Goal: Information Seeking & Learning: Learn about a topic

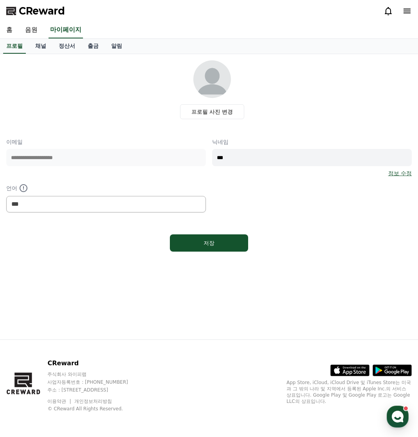
select select "**********"
drag, startPoint x: 33, startPoint y: 29, endPoint x: 53, endPoint y: 38, distance: 21.7
click at [33, 29] on link "음원" at bounding box center [31, 30] width 25 height 16
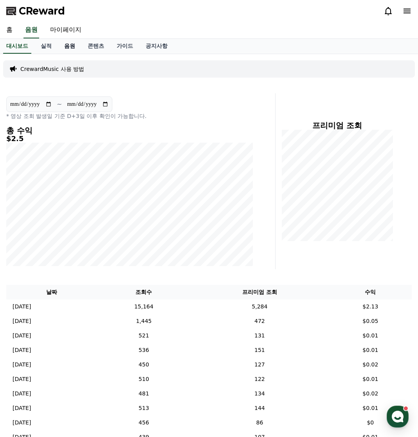
click at [72, 52] on link "음원" at bounding box center [69, 46] width 23 height 15
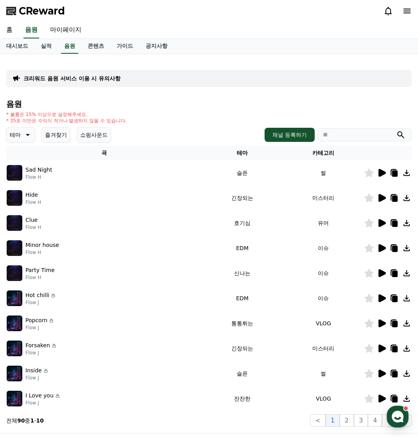
click at [61, 135] on button "즐겨찾기" at bounding box center [55, 135] width 29 height 16
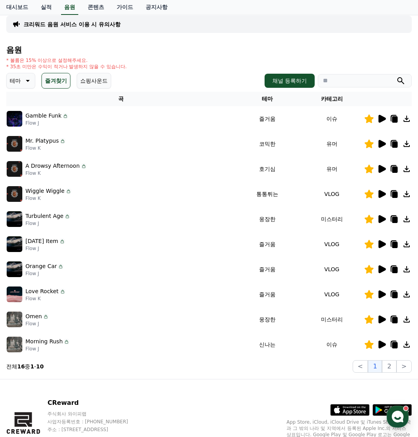
scroll to position [78, 0]
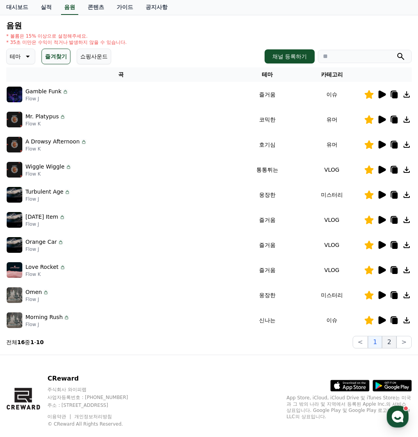
click at [393, 343] on button "2" at bounding box center [389, 342] width 14 height 13
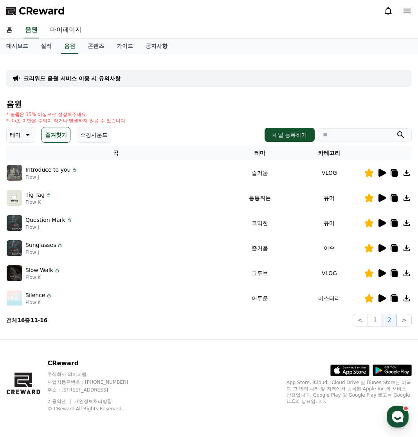
click at [382, 195] on icon at bounding box center [382, 198] width 7 height 8
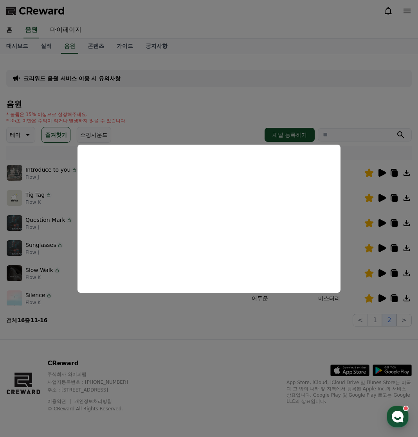
click at [198, 327] on button "close modal" at bounding box center [209, 218] width 418 height 437
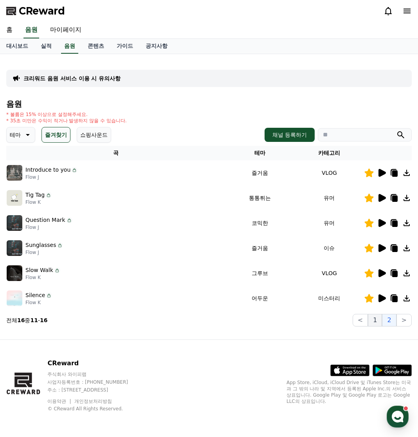
click at [375, 319] on button "1" at bounding box center [375, 320] width 14 height 13
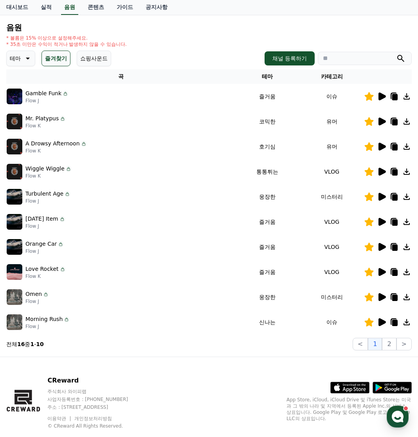
scroll to position [78, 0]
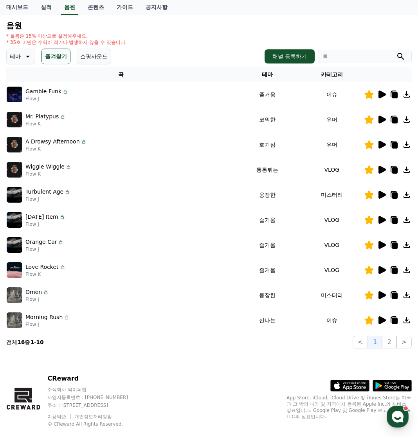
click at [377, 172] on icon at bounding box center [381, 169] width 9 height 9
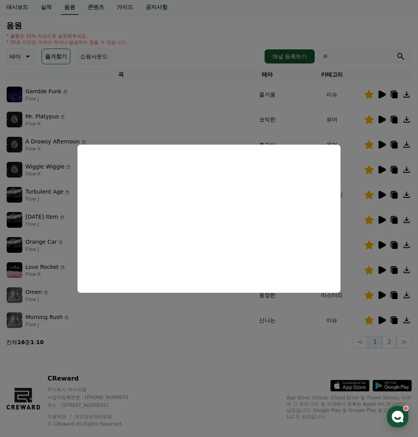
click at [148, 345] on button "close modal" at bounding box center [209, 218] width 418 height 437
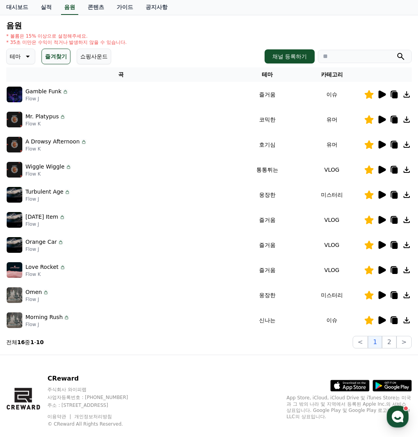
drag, startPoint x: 326, startPoint y: 171, endPoint x: 344, endPoint y: 170, distance: 18.0
click at [344, 170] on td "VLOG" at bounding box center [332, 169] width 64 height 25
click at [344, 164] on td "VLOG" at bounding box center [332, 169] width 64 height 25
click at [363, 58] on input "search" at bounding box center [365, 56] width 94 height 13
type input "****"
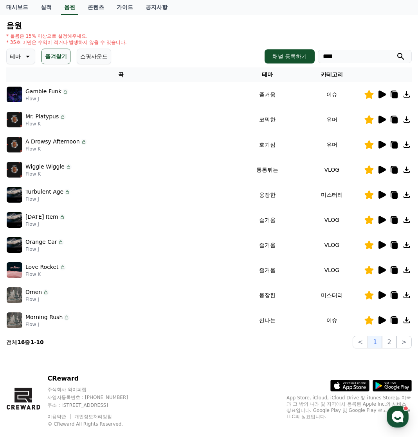
click at [396, 52] on button "submit" at bounding box center [400, 56] width 9 height 9
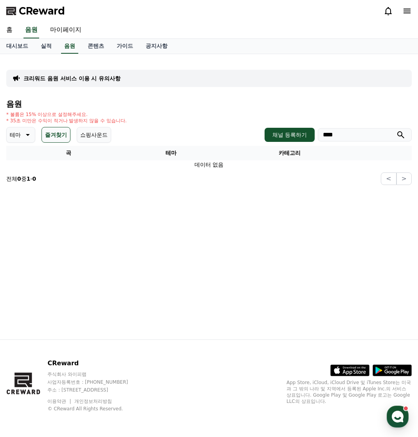
scroll to position [0, 0]
drag, startPoint x: 27, startPoint y: 132, endPoint x: 27, endPoint y: 143, distance: 11.0
click at [27, 132] on icon at bounding box center [26, 134] width 9 height 9
click at [26, 182] on button "잔잔한" at bounding box center [18, 186] width 23 height 17
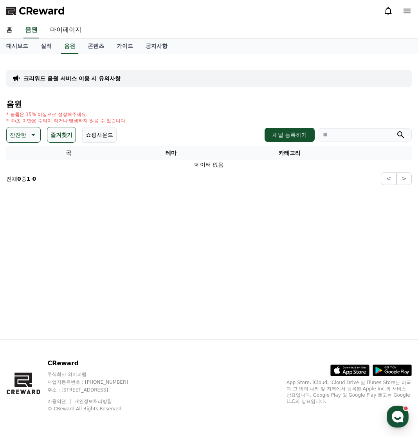
click at [56, 134] on button "즐겨찾기" at bounding box center [61, 135] width 29 height 16
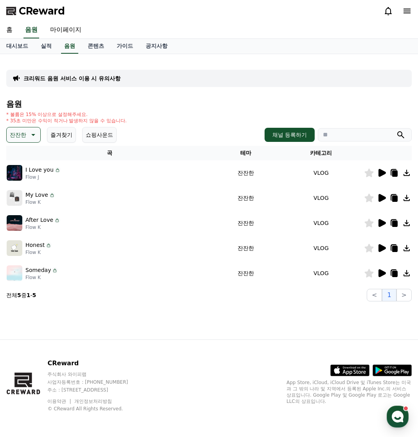
click at [382, 173] on icon at bounding box center [382, 173] width 7 height 8
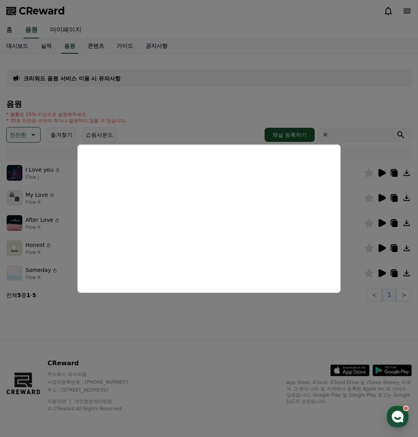
drag, startPoint x: 177, startPoint y: 88, endPoint x: 152, endPoint y: 94, distance: 25.9
click at [177, 88] on button "close modal" at bounding box center [209, 218] width 418 height 437
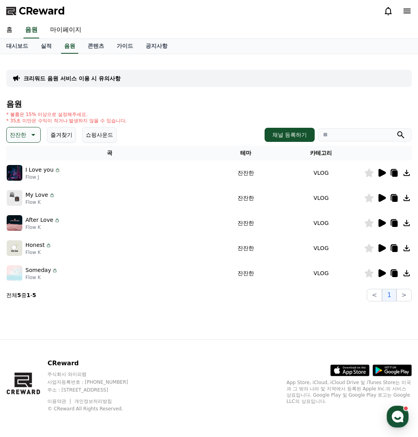
click at [29, 136] on icon at bounding box center [32, 134] width 9 height 9
click at [25, 182] on button "통통튀는" at bounding box center [21, 178] width 28 height 17
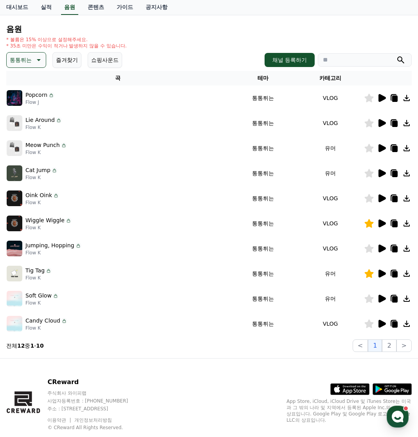
scroll to position [78, 0]
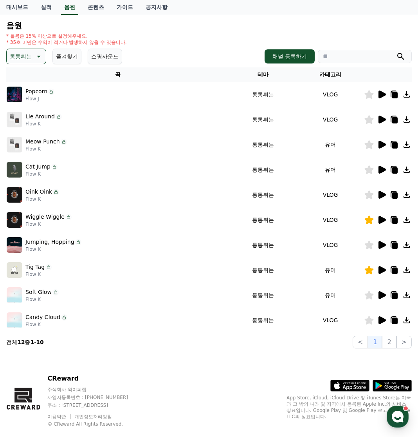
click at [379, 95] on icon at bounding box center [381, 94] width 9 height 9
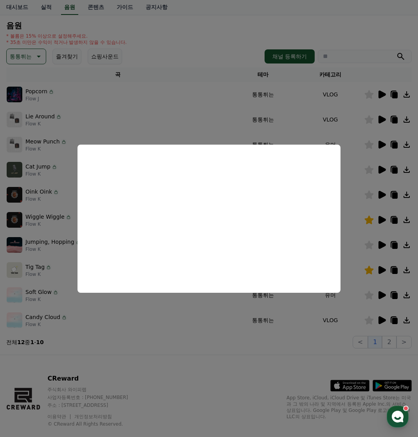
click at [382, 116] on button "close modal" at bounding box center [209, 218] width 418 height 437
click at [382, 118] on icon at bounding box center [382, 119] width 7 height 8
click at [382, 169] on button "close modal" at bounding box center [209, 218] width 418 height 437
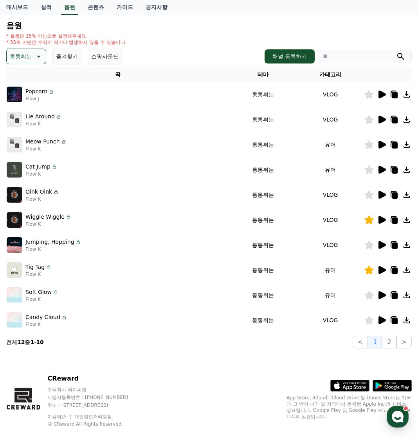
click at [382, 169] on icon at bounding box center [382, 170] width 7 height 8
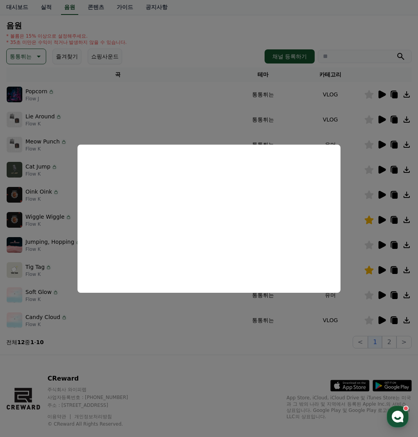
click at [383, 195] on button "close modal" at bounding box center [209, 218] width 418 height 437
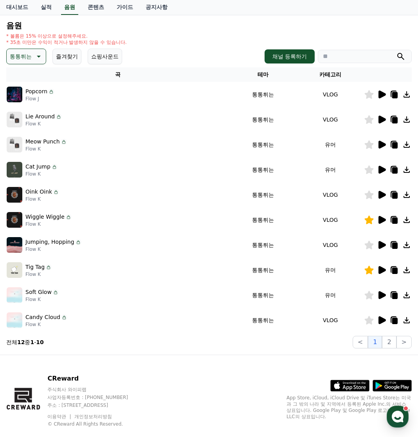
click at [378, 195] on icon at bounding box center [381, 194] width 9 height 9
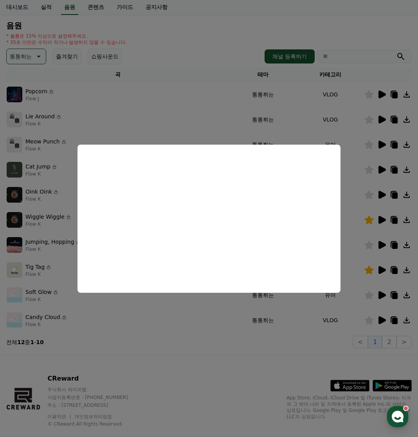
click at [381, 321] on button "close modal" at bounding box center [209, 218] width 418 height 437
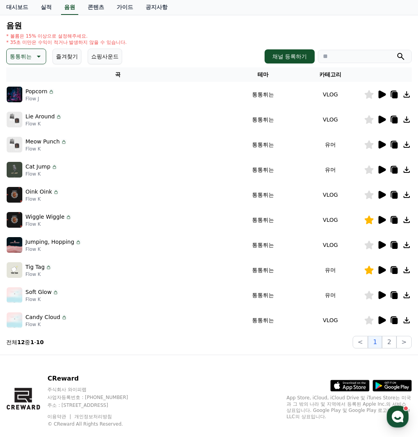
click at [379, 323] on icon at bounding box center [381, 319] width 9 height 9
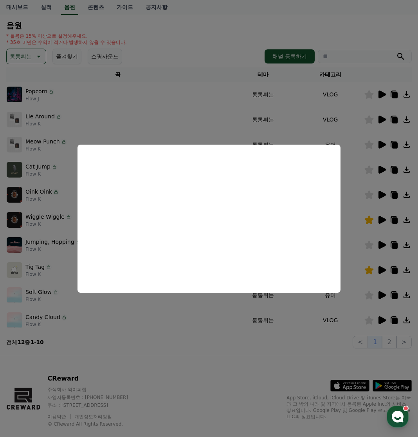
drag, startPoint x: 188, startPoint y: 105, endPoint x: 187, endPoint y: 116, distance: 11.0
click at [188, 106] on button "close modal" at bounding box center [209, 218] width 418 height 437
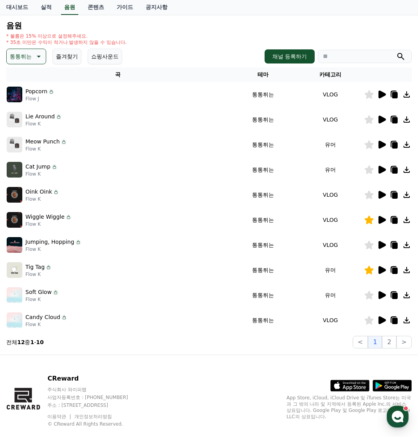
click at [379, 294] on icon at bounding box center [382, 295] width 7 height 8
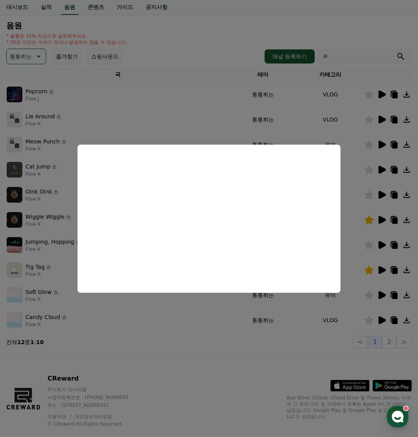
click at [312, 334] on button "close modal" at bounding box center [209, 218] width 418 height 437
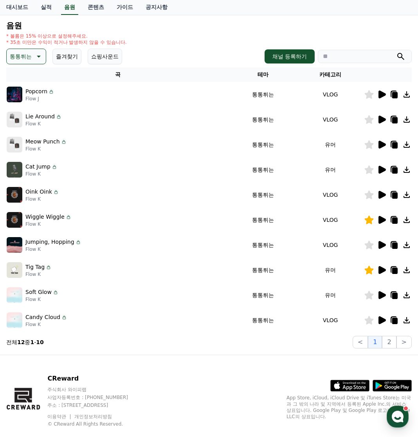
click at [379, 245] on icon at bounding box center [382, 245] width 7 height 8
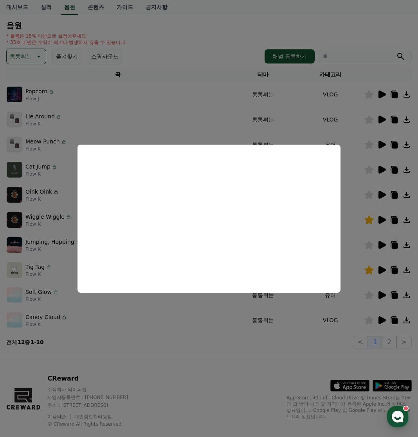
drag, startPoint x: 345, startPoint y: 336, endPoint x: 362, endPoint y: 332, distance: 17.7
click at [345, 336] on button "close modal" at bounding box center [209, 218] width 418 height 437
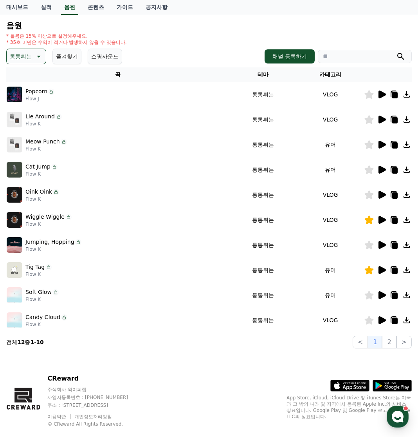
click at [382, 321] on icon at bounding box center [382, 320] width 7 height 8
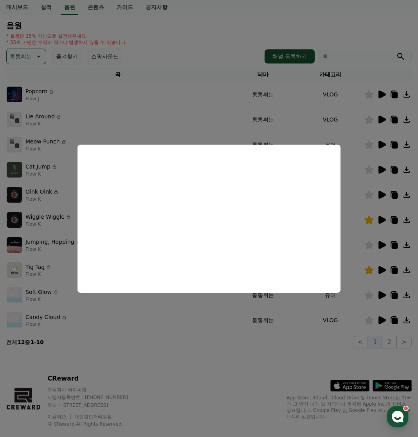
click at [269, 108] on button "close modal" at bounding box center [209, 218] width 418 height 437
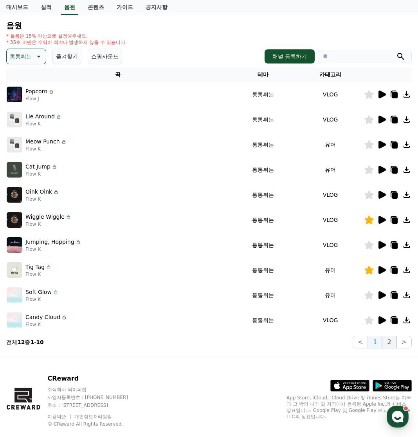
click at [387, 342] on button "2" at bounding box center [389, 342] width 14 height 13
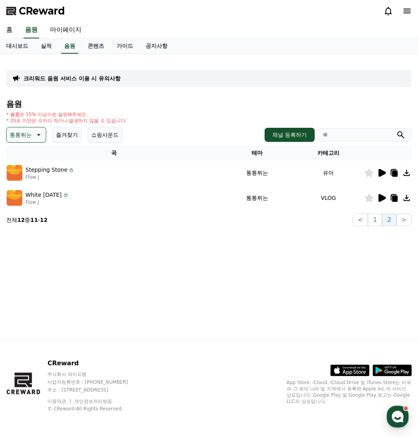
click at [379, 175] on icon at bounding box center [382, 173] width 7 height 8
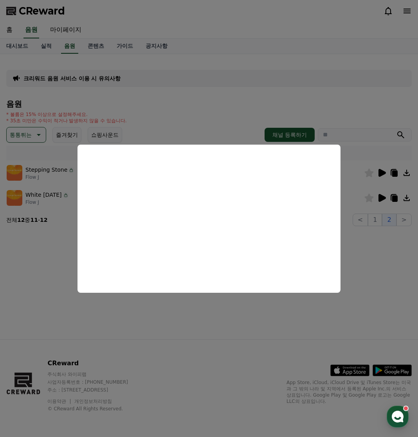
click at [56, 216] on button "close modal" at bounding box center [209, 218] width 418 height 437
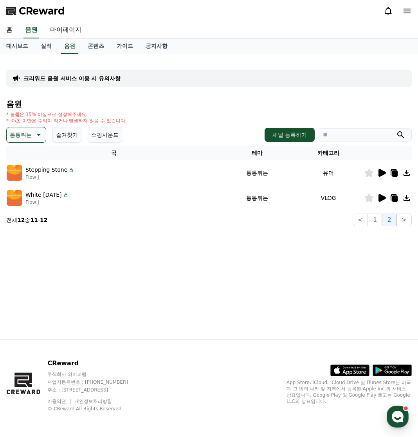
click at [33, 195] on p "White Today" at bounding box center [43, 195] width 36 height 8
click at [381, 201] on icon at bounding box center [382, 198] width 7 height 8
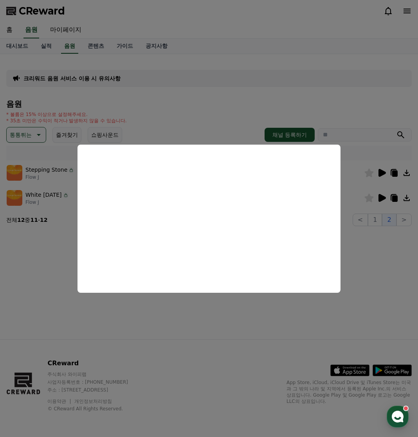
click at [216, 346] on button "close modal" at bounding box center [209, 218] width 418 height 437
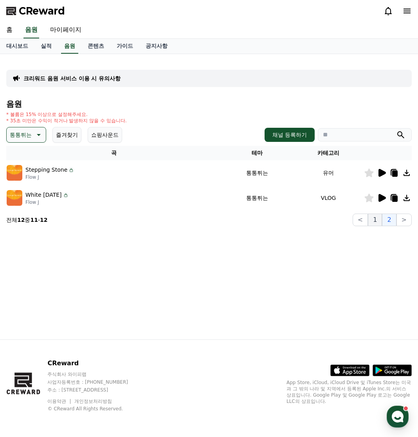
click at [370, 219] on button "1" at bounding box center [375, 219] width 14 height 13
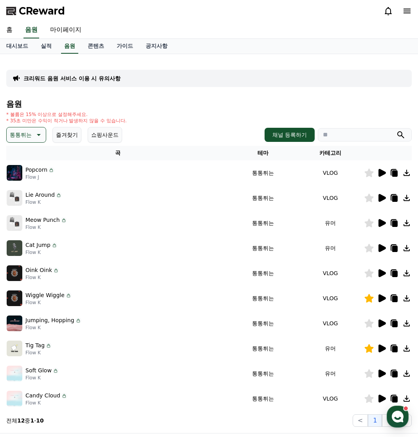
drag, startPoint x: 22, startPoint y: 133, endPoint x: 29, endPoint y: 136, distance: 8.1
click at [22, 133] on p "통통튀는" at bounding box center [21, 134] width 22 height 11
click at [25, 185] on button "드라마틱" at bounding box center [21, 181] width 28 height 17
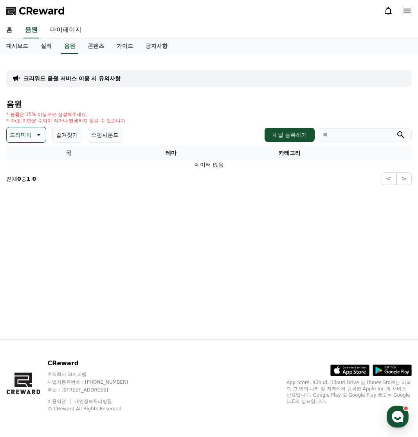
click at [43, 127] on button "드라마틱" at bounding box center [26, 135] width 40 height 16
click at [19, 225] on button "그루브" at bounding box center [18, 224] width 23 height 17
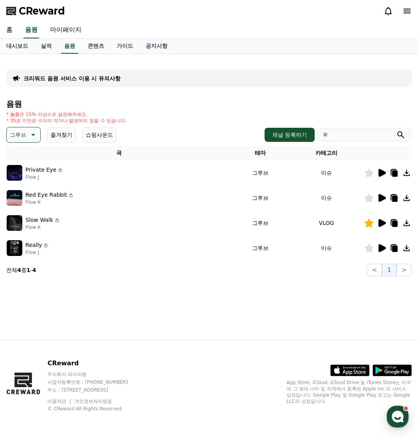
click at [384, 224] on icon at bounding box center [382, 223] width 7 height 8
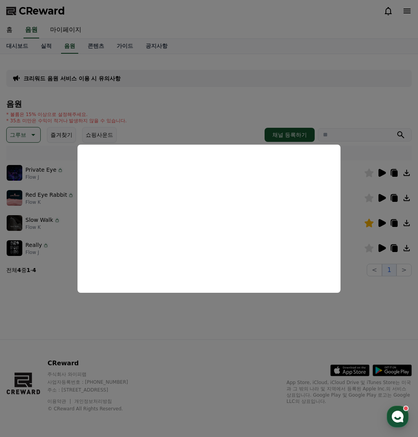
click at [382, 250] on button "close modal" at bounding box center [209, 218] width 418 height 437
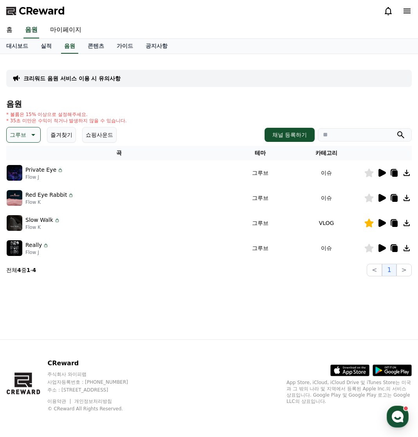
click at [382, 249] on icon at bounding box center [382, 248] width 7 height 8
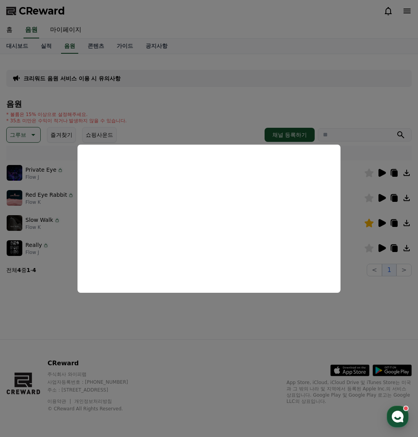
click at [385, 198] on button "close modal" at bounding box center [209, 218] width 418 height 437
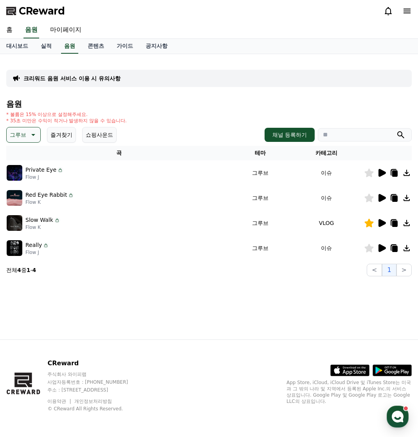
click at [379, 198] on icon at bounding box center [382, 198] width 7 height 8
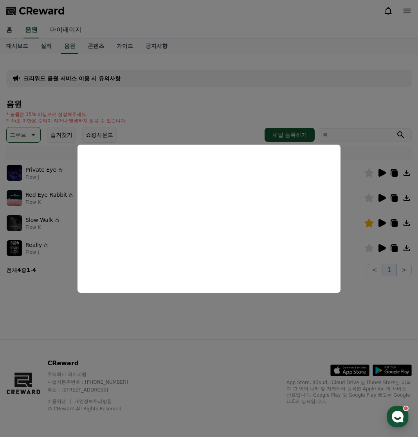
click at [383, 173] on button "close modal" at bounding box center [209, 218] width 418 height 437
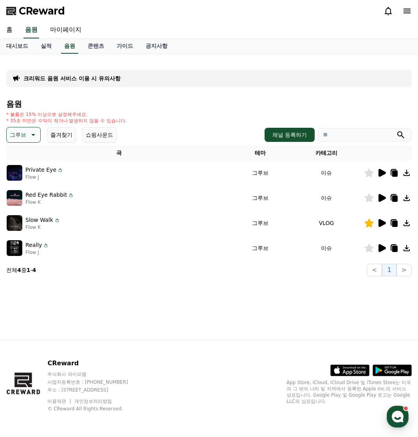
click at [383, 173] on icon at bounding box center [382, 173] width 7 height 8
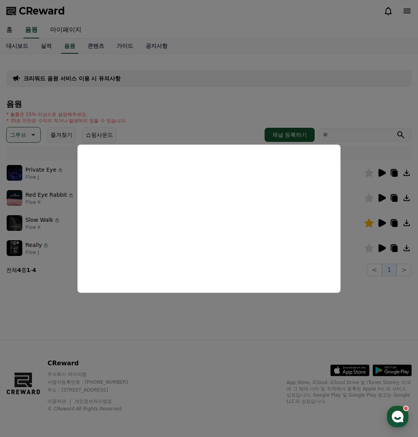
click at [222, 93] on button "close modal" at bounding box center [209, 218] width 418 height 437
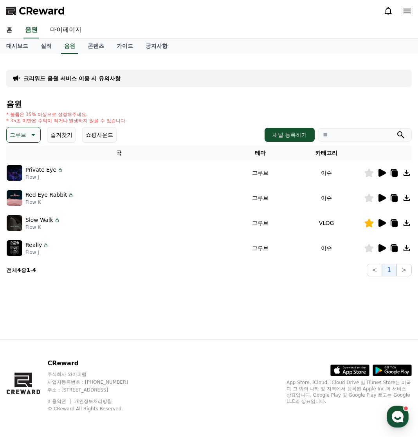
click at [19, 136] on p "그루브" at bounding box center [18, 134] width 16 height 11
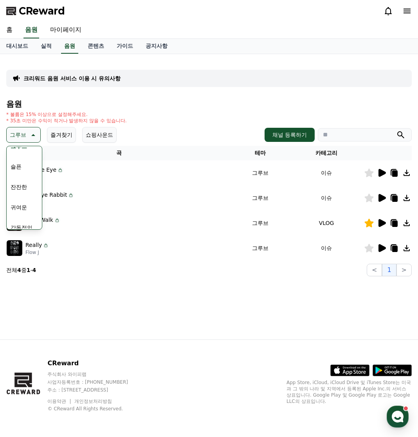
click at [23, 202] on button "귀여운" at bounding box center [18, 206] width 23 height 17
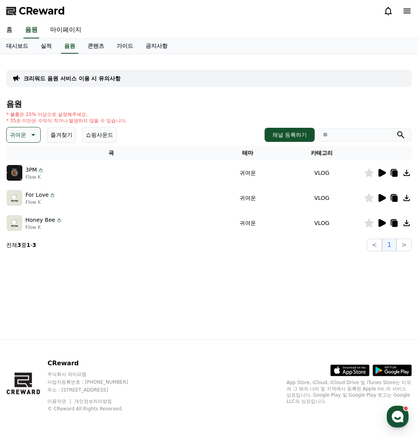
click at [382, 198] on icon at bounding box center [382, 198] width 7 height 8
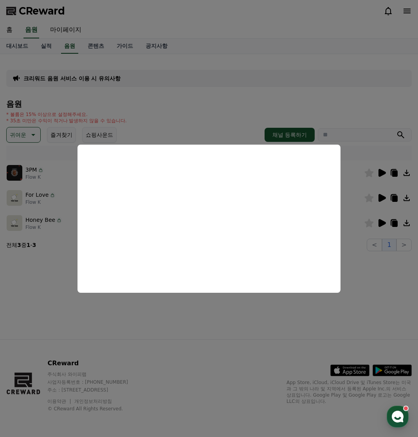
click at [357, 216] on button "close modal" at bounding box center [209, 218] width 418 height 437
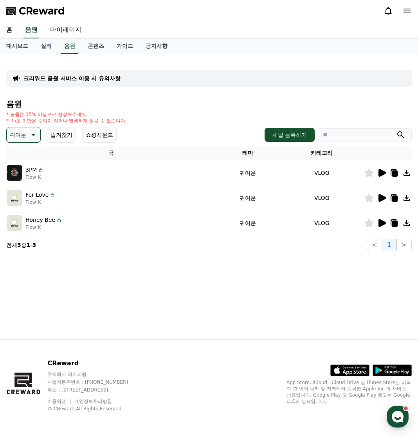
click at [383, 222] on icon at bounding box center [382, 223] width 7 height 8
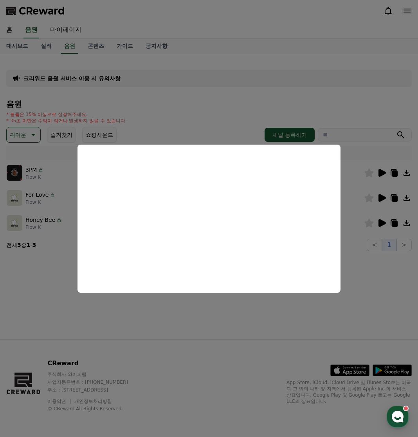
click at [383, 173] on button "close modal" at bounding box center [209, 218] width 418 height 437
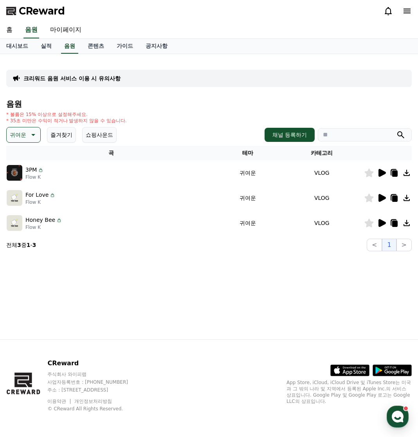
click at [382, 173] on icon at bounding box center [382, 173] width 7 height 8
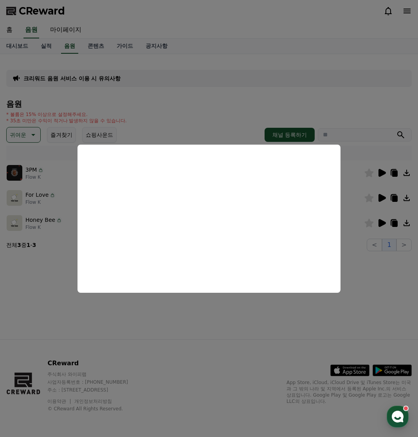
click at [208, 96] on button "close modal" at bounding box center [209, 218] width 418 height 437
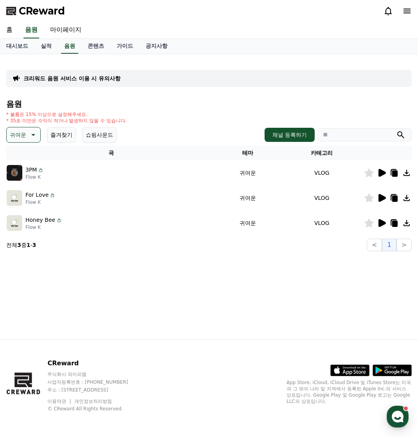
click at [23, 129] on p "귀여운" at bounding box center [18, 134] width 16 height 11
click at [21, 202] on button "긴장되는" at bounding box center [21, 199] width 28 height 17
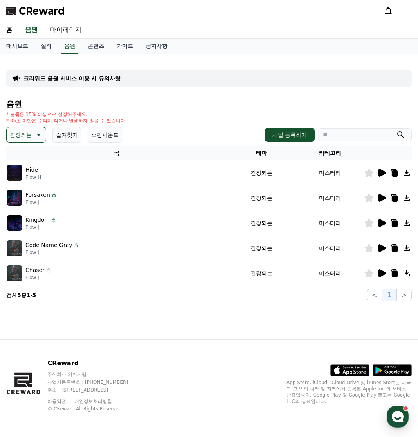
click at [380, 201] on icon at bounding box center [382, 198] width 7 height 8
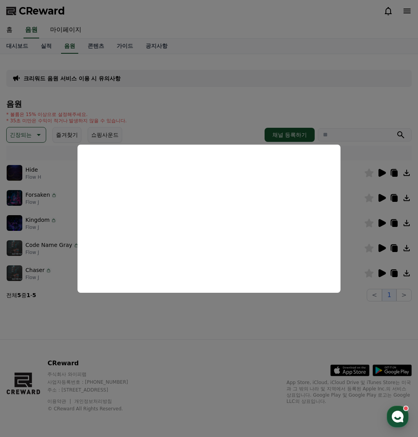
click at [380, 173] on button "close modal" at bounding box center [209, 218] width 418 height 437
click at [382, 172] on icon at bounding box center [382, 173] width 7 height 8
drag, startPoint x: 159, startPoint y: 345, endPoint x: 164, endPoint y: 326, distance: 18.9
click at [159, 344] on button "close modal" at bounding box center [209, 218] width 418 height 437
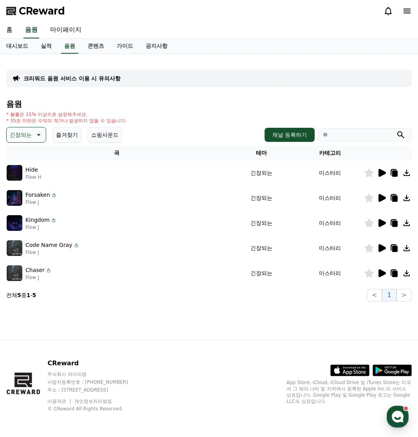
click at [33, 143] on div "음원 * 볼륨은 15% 이상으로 설정해주세요. * 35초 미만은 수익이 적거나 발생하지 않을 수 있습니다. 긴장되는 즐겨찾기 쇼핑사운드 채널 …" at bounding box center [209, 200] width 406 height 202
drag, startPoint x: 34, startPoint y: 140, endPoint x: 33, endPoint y: 144, distance: 3.9
click at [34, 140] on button "긴장되는" at bounding box center [26, 135] width 40 height 16
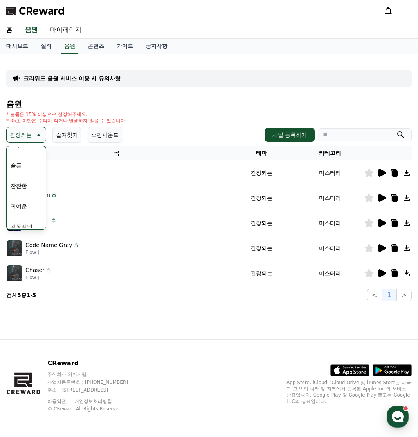
scroll to position [323, 0]
click at [28, 220] on button "코믹한" at bounding box center [18, 219] width 23 height 17
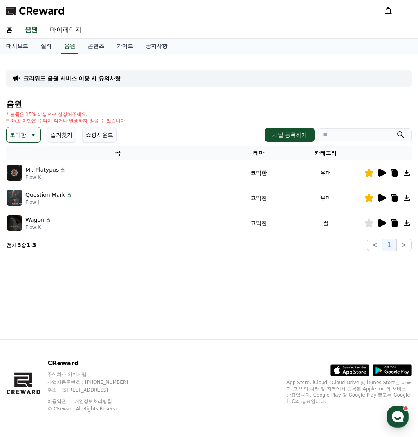
click at [384, 225] on icon at bounding box center [382, 223] width 7 height 8
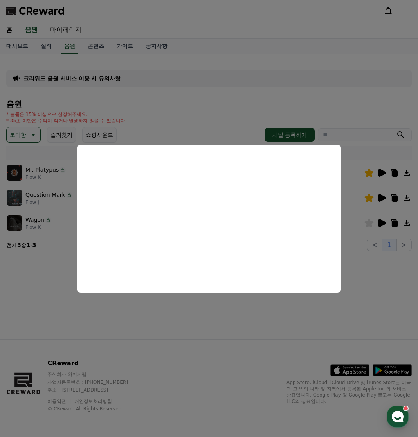
click at [381, 198] on button "close modal" at bounding box center [209, 218] width 418 height 437
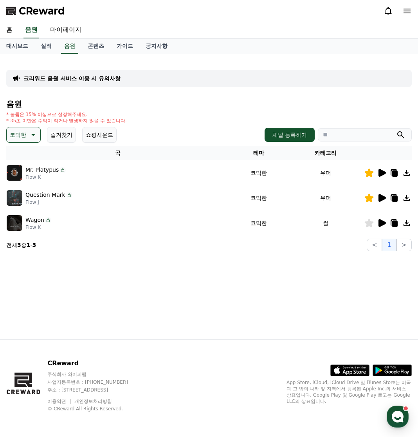
click at [381, 198] on icon at bounding box center [382, 198] width 7 height 8
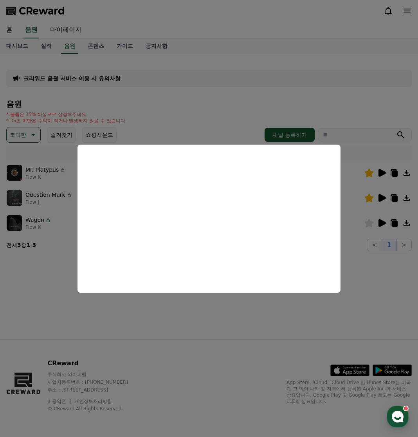
click at [355, 235] on button "close modal" at bounding box center [209, 218] width 418 height 437
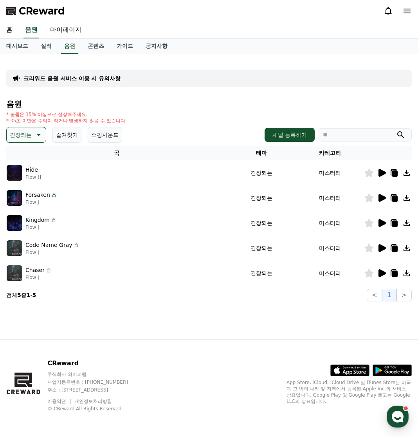
click at [23, 136] on p "긴장되는" at bounding box center [21, 134] width 22 height 11
click at [74, 135] on button "즐겨찾기" at bounding box center [66, 135] width 29 height 16
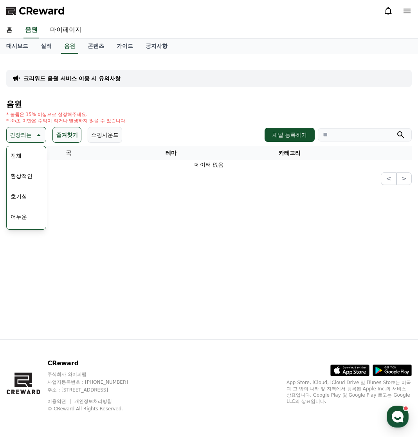
click at [38, 135] on icon at bounding box center [39, 135] width 4 height 2
click at [25, 161] on td "데이터 없음" at bounding box center [209, 164] width 406 height 9
drag, startPoint x: 35, startPoint y: 135, endPoint x: 33, endPoint y: 140, distance: 5.5
click at [35, 135] on icon at bounding box center [37, 134] width 9 height 9
click at [25, 155] on div "전체 환상적인 호기심 어두운 밝은 통통튀는 신나는 반전 웅장한 드라마틱 즐거움 분위기있는 EDM 그루브 슬픈 잔잔한 귀여운 감동적인 긴장되는 …" at bounding box center [26, 349] width 38 height 404
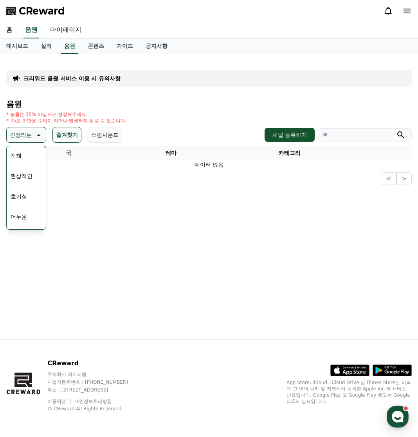
click at [12, 154] on button "전체" at bounding box center [15, 155] width 17 height 17
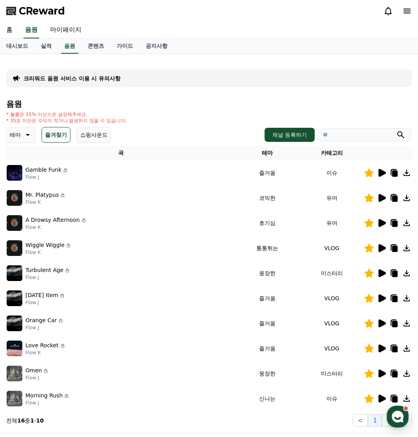
click at [381, 247] on icon at bounding box center [382, 248] width 7 height 8
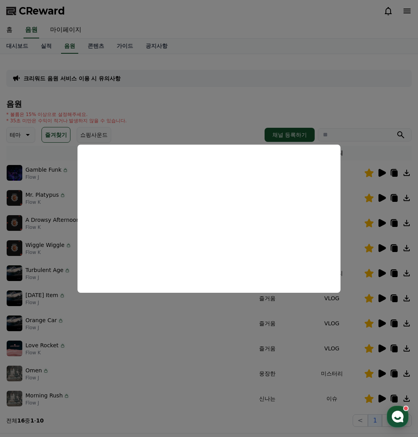
click at [357, 181] on button "close modal" at bounding box center [209, 218] width 418 height 437
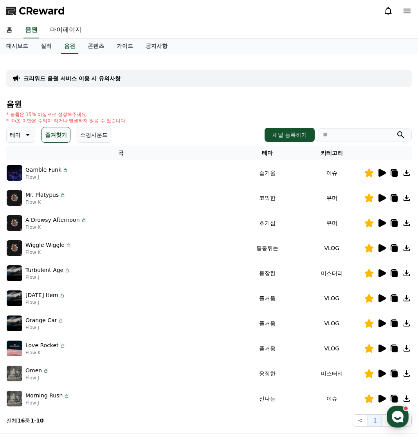
click at [391, 251] on icon at bounding box center [394, 247] width 9 height 9
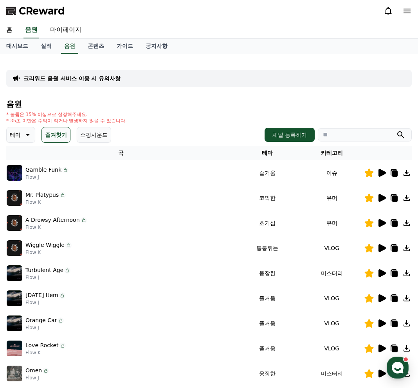
click at [204, 244] on div "Wiggle Wiggle Flow K" at bounding box center [121, 248] width 228 height 16
click at [19, 46] on link "대시보드" at bounding box center [17, 46] width 34 height 15
